Goal: Task Accomplishment & Management: Use online tool/utility

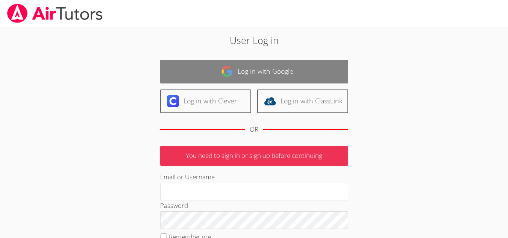
click at [208, 70] on link "Log in with Google" at bounding box center [254, 72] width 188 height 24
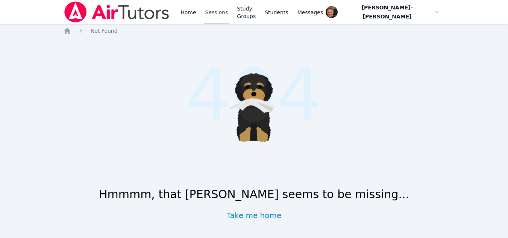
click at [214, 9] on link "Sessions" at bounding box center [217, 12] width 26 height 24
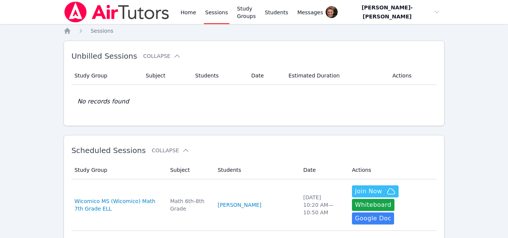
scroll to position [208, 0]
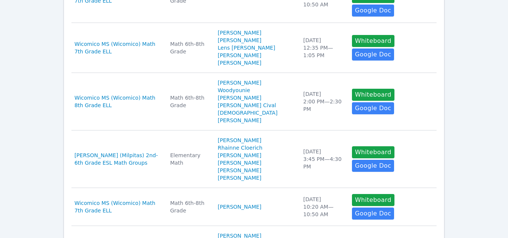
drag, startPoint x: 214, startPoint y: 9, endPoint x: 14, endPoint y: 52, distance: 204.0
click at [14, 52] on div "Home Sessions Study Groups Students Messages Open user menu Vincent Astray-Cane…" at bounding box center [254, 170] width 508 height 756
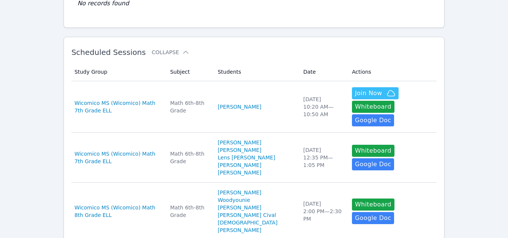
scroll to position [99, 0]
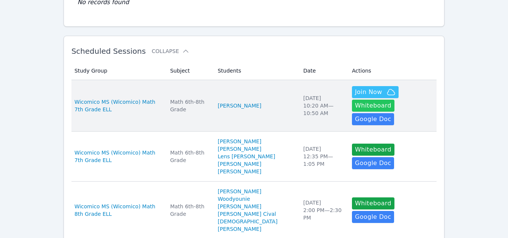
click at [392, 100] on button "Whiteboard" at bounding box center [373, 106] width 42 height 12
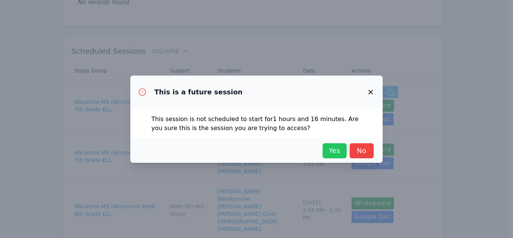
click at [339, 148] on span "Yes" at bounding box center [334, 150] width 17 height 11
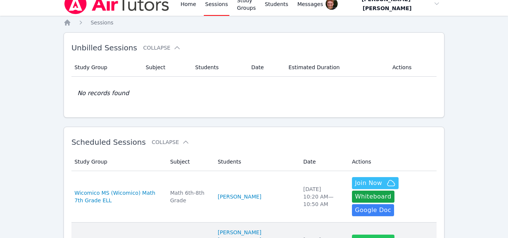
scroll to position [0, 0]
